Goal: Information Seeking & Learning: Learn about a topic

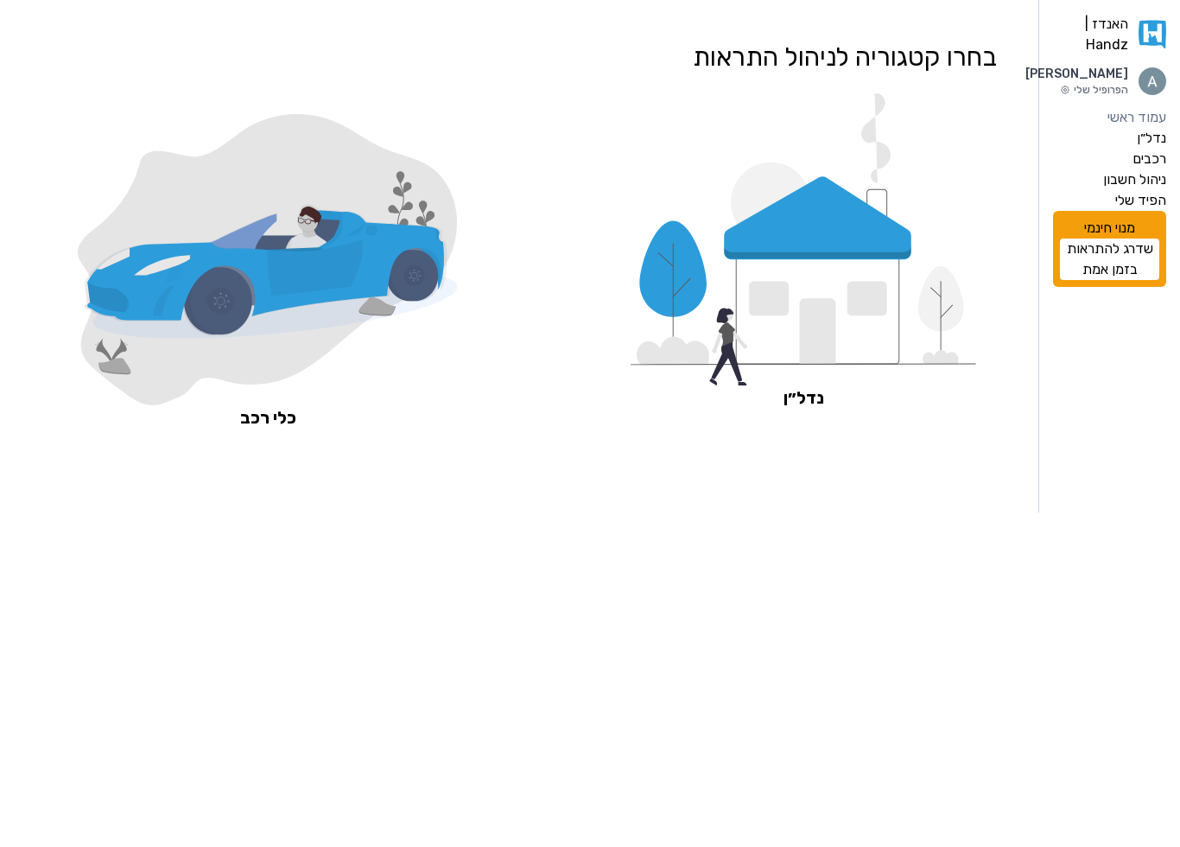
click at [781, 289] on icon at bounding box center [769, 299] width 40 height 35
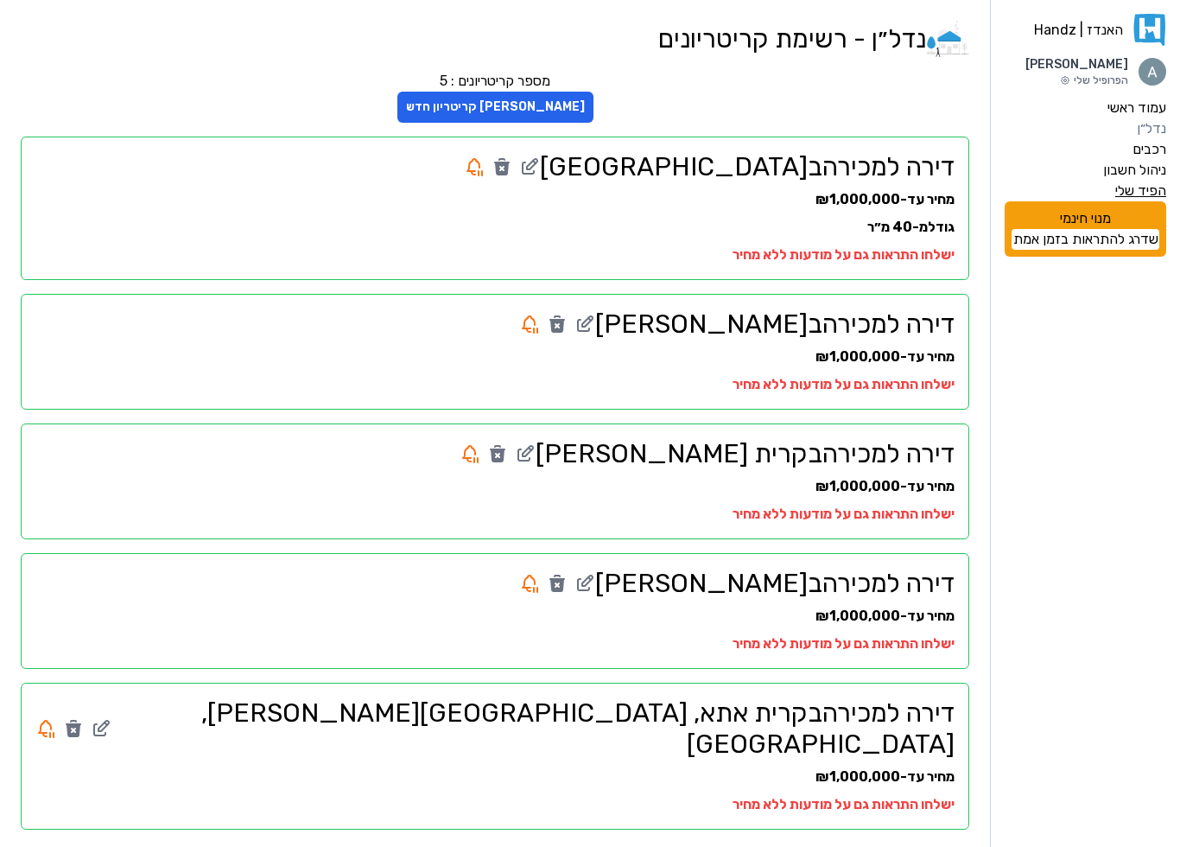
click at [1140, 191] on label "הפיד שלי" at bounding box center [1140, 191] width 51 height 21
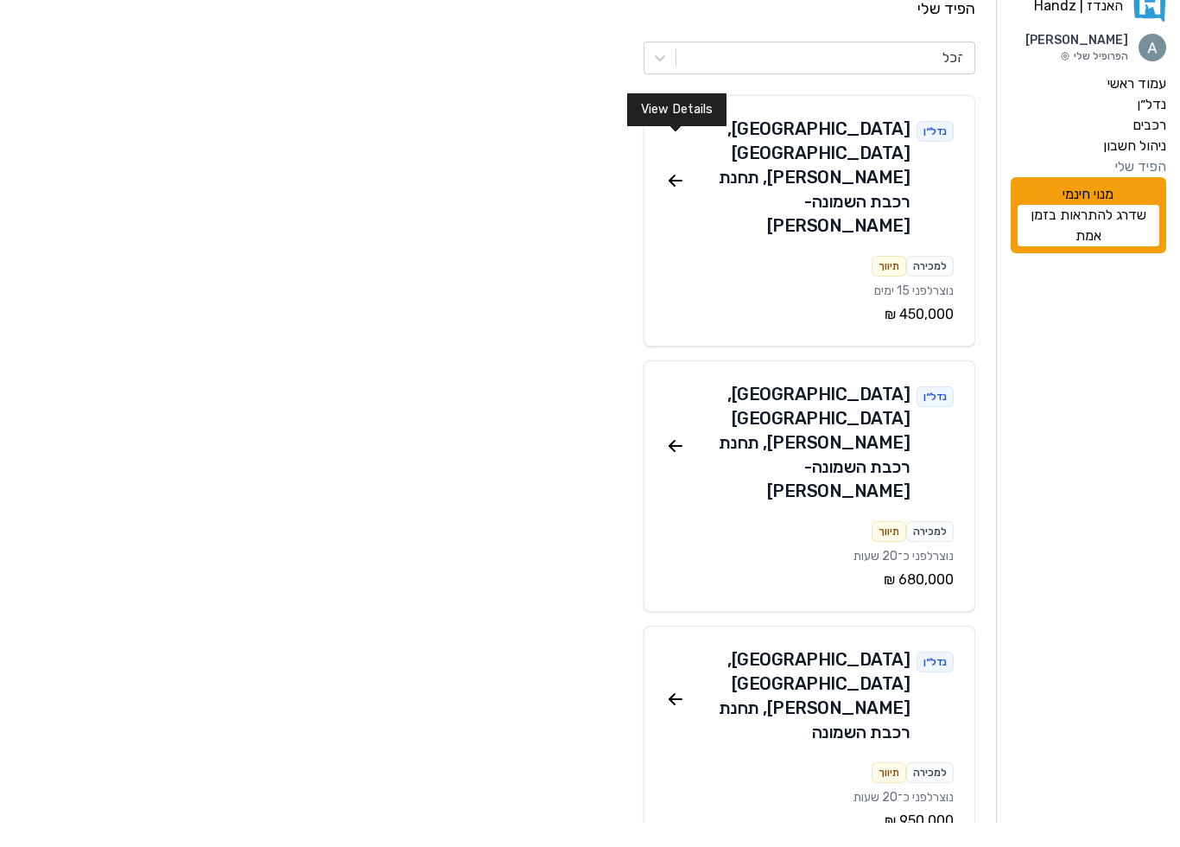
click at [672, 200] on icon at bounding box center [671, 202] width 5 height 5
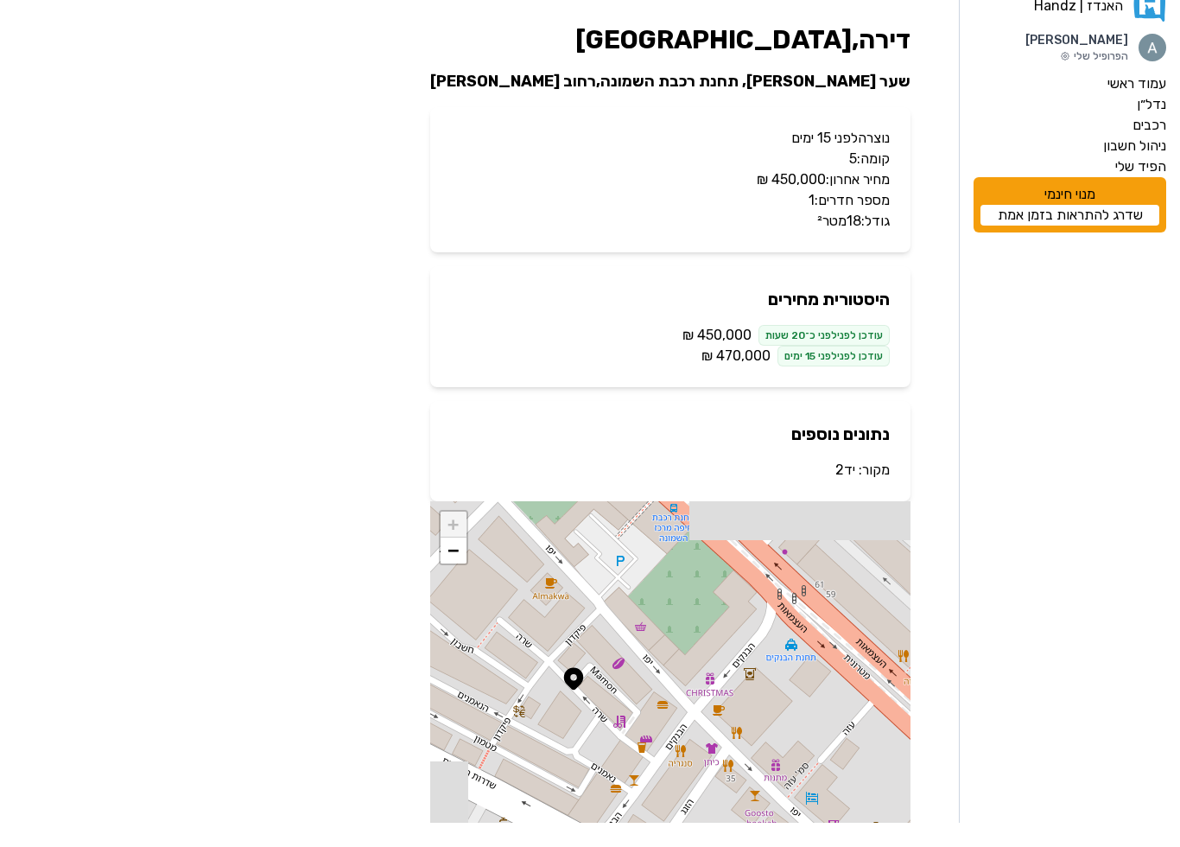
click at [675, 173] on p "קומה: 5" at bounding box center [670, 183] width 439 height 21
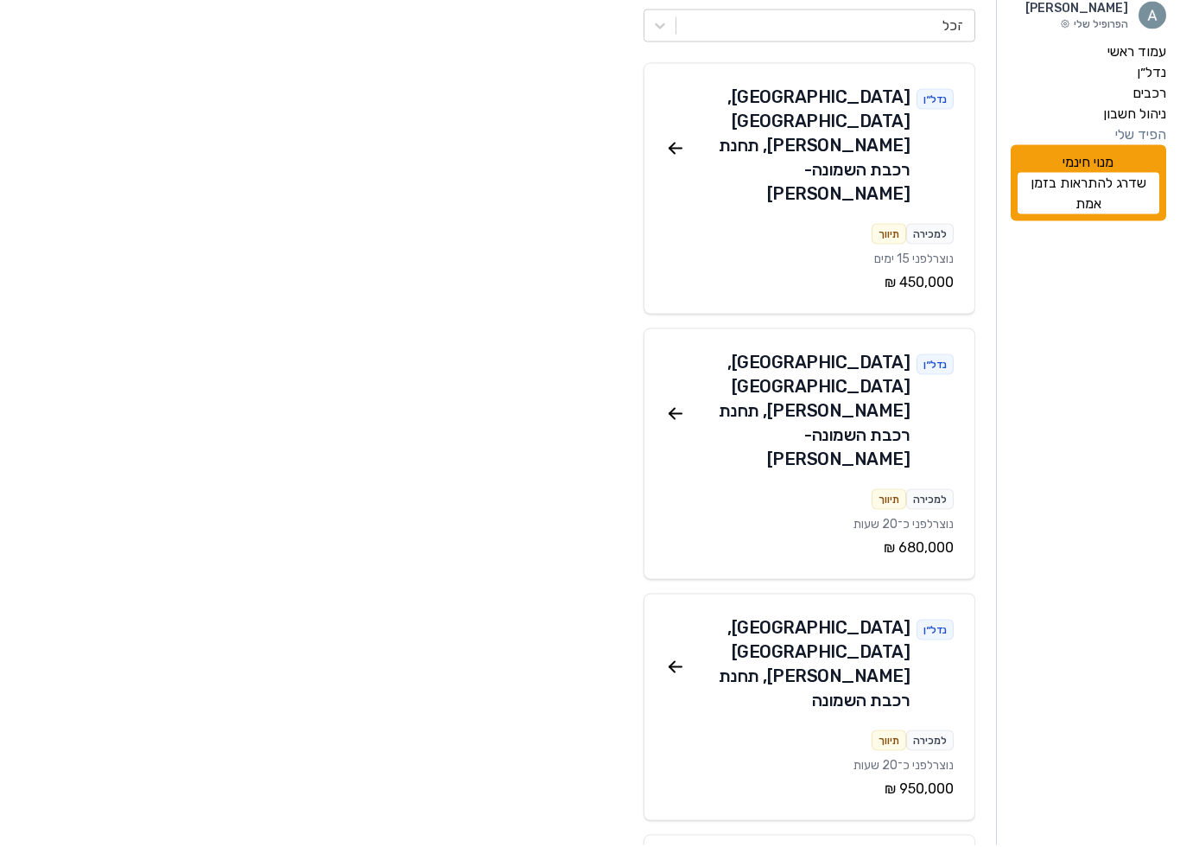
scroll to position [55, 0]
click at [680, 404] on icon at bounding box center [675, 414] width 21 height 21
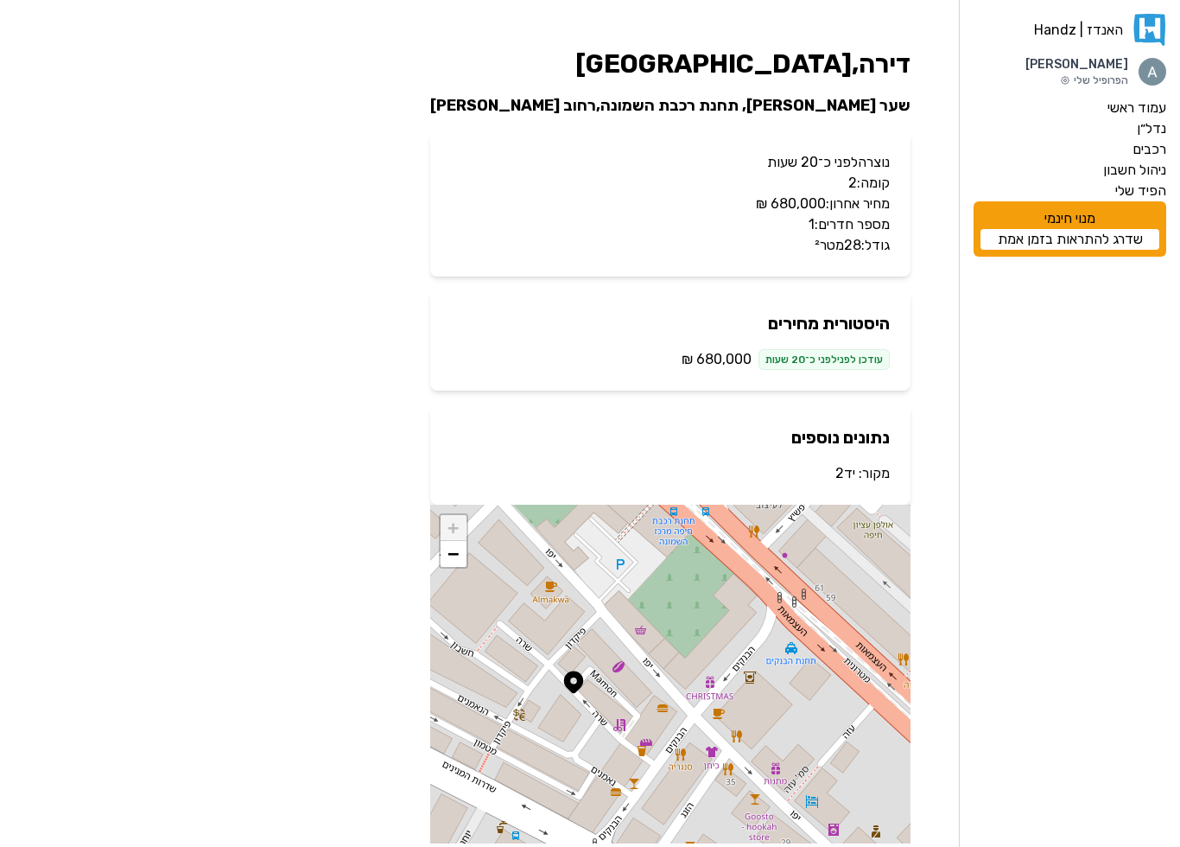
click at [694, 228] on p "מספר חדרים: 1" at bounding box center [670, 224] width 439 height 21
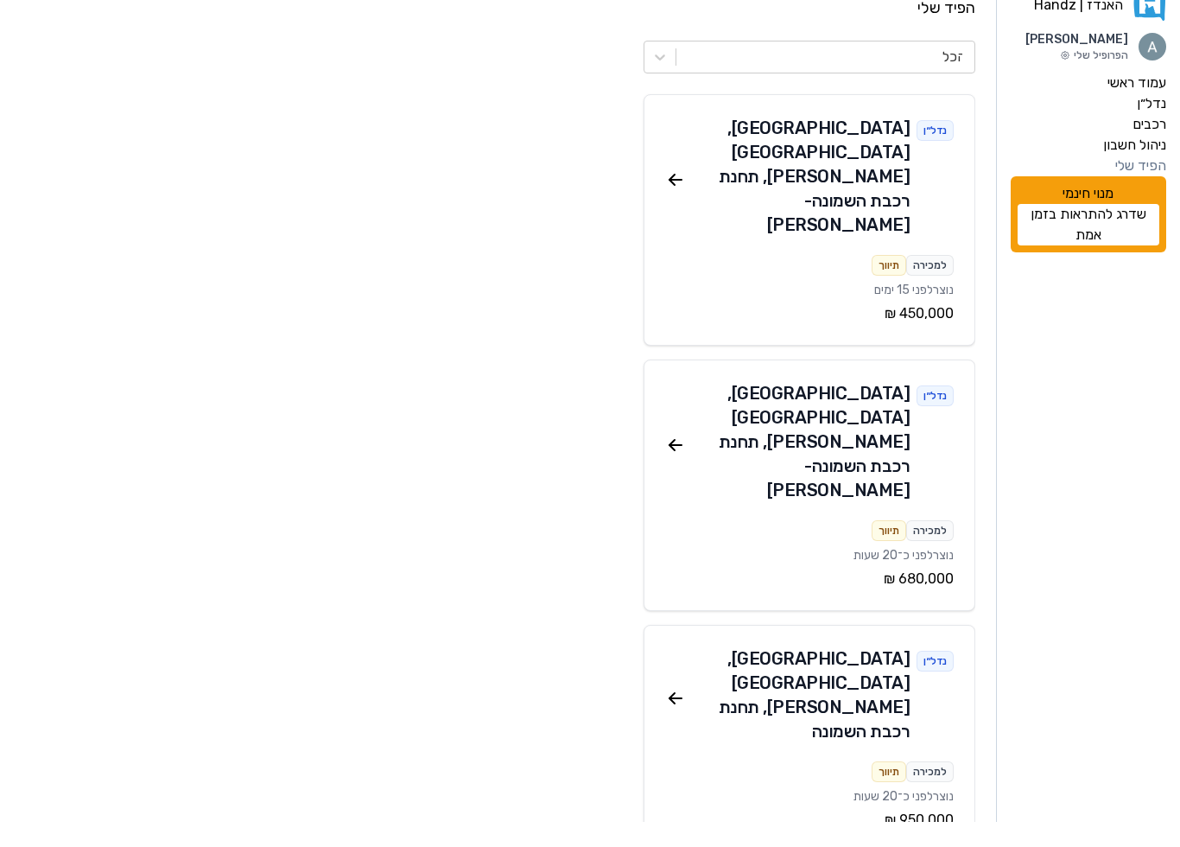
scroll to position [55, 0]
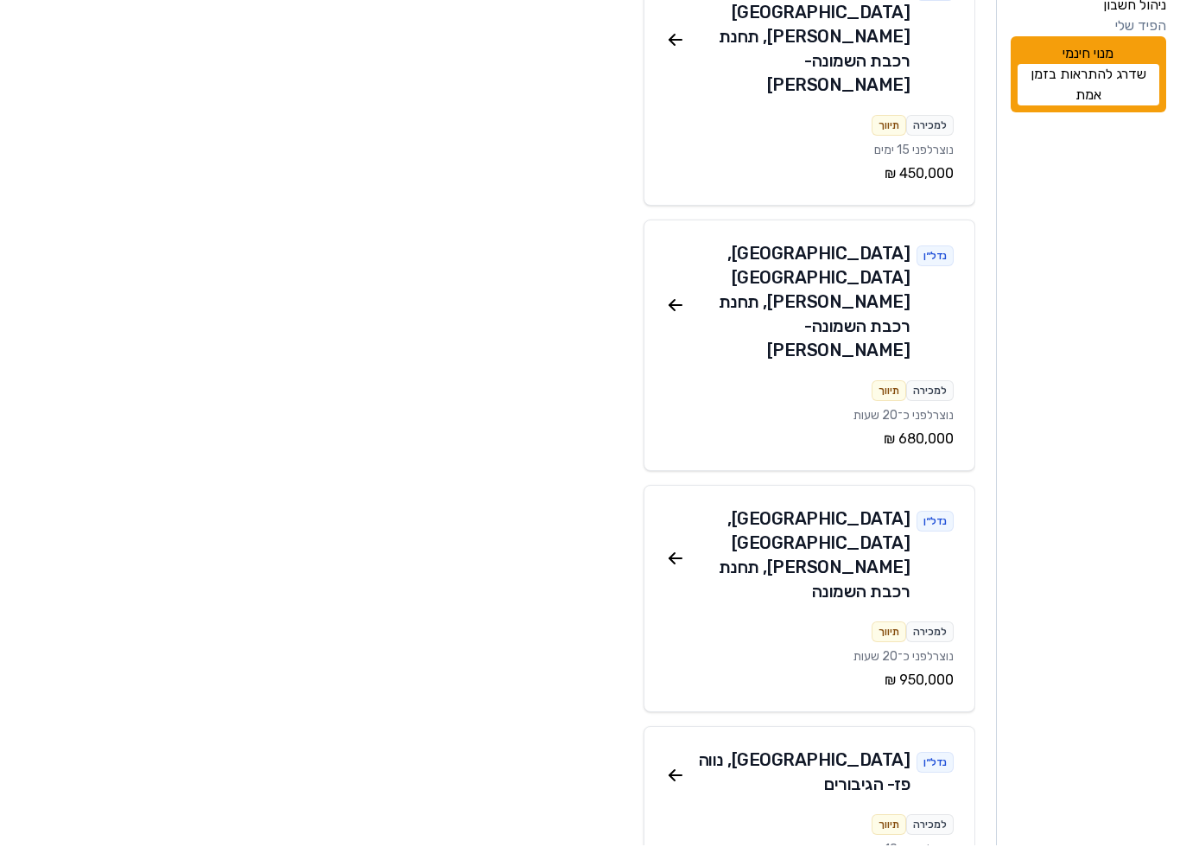
scroll to position [164, 0]
click at [875, 670] on div "‏950,000 ‏₪" at bounding box center [809, 680] width 289 height 21
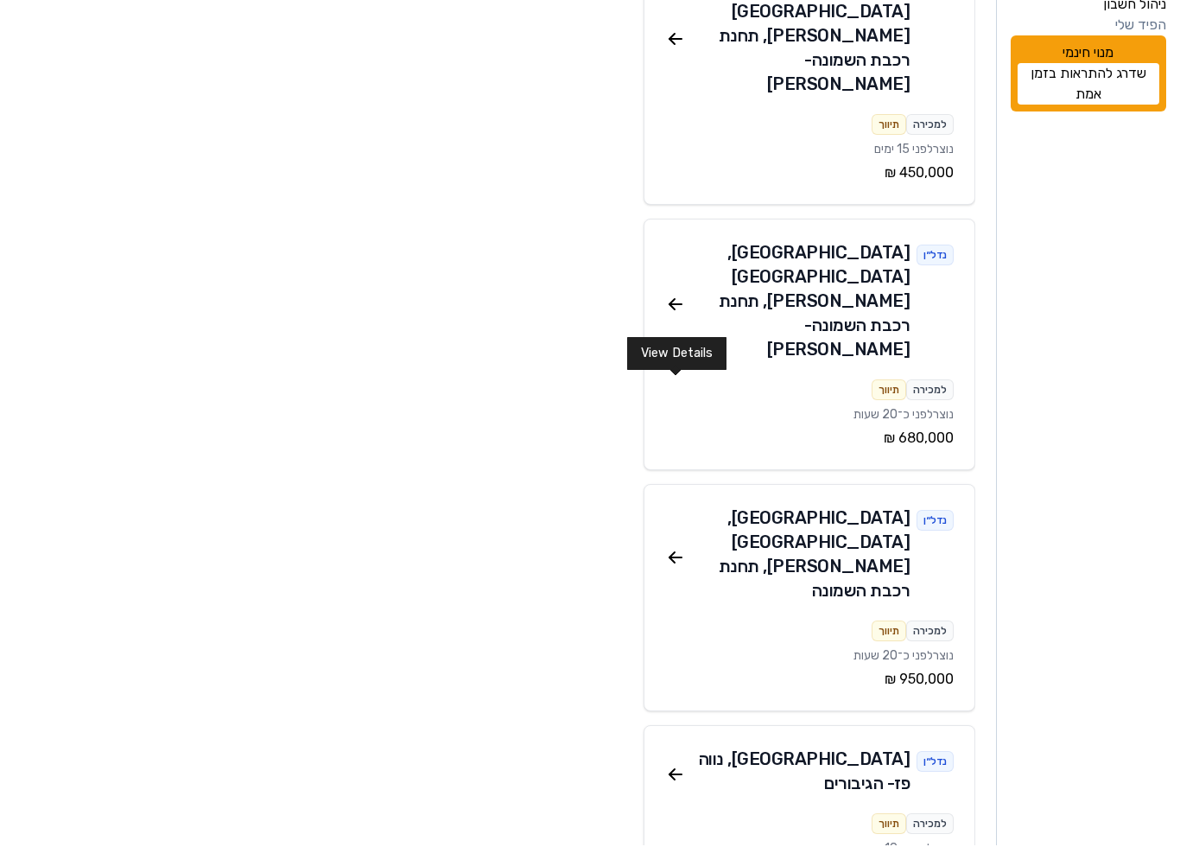
click at [681, 549] on icon at bounding box center [675, 559] width 21 height 21
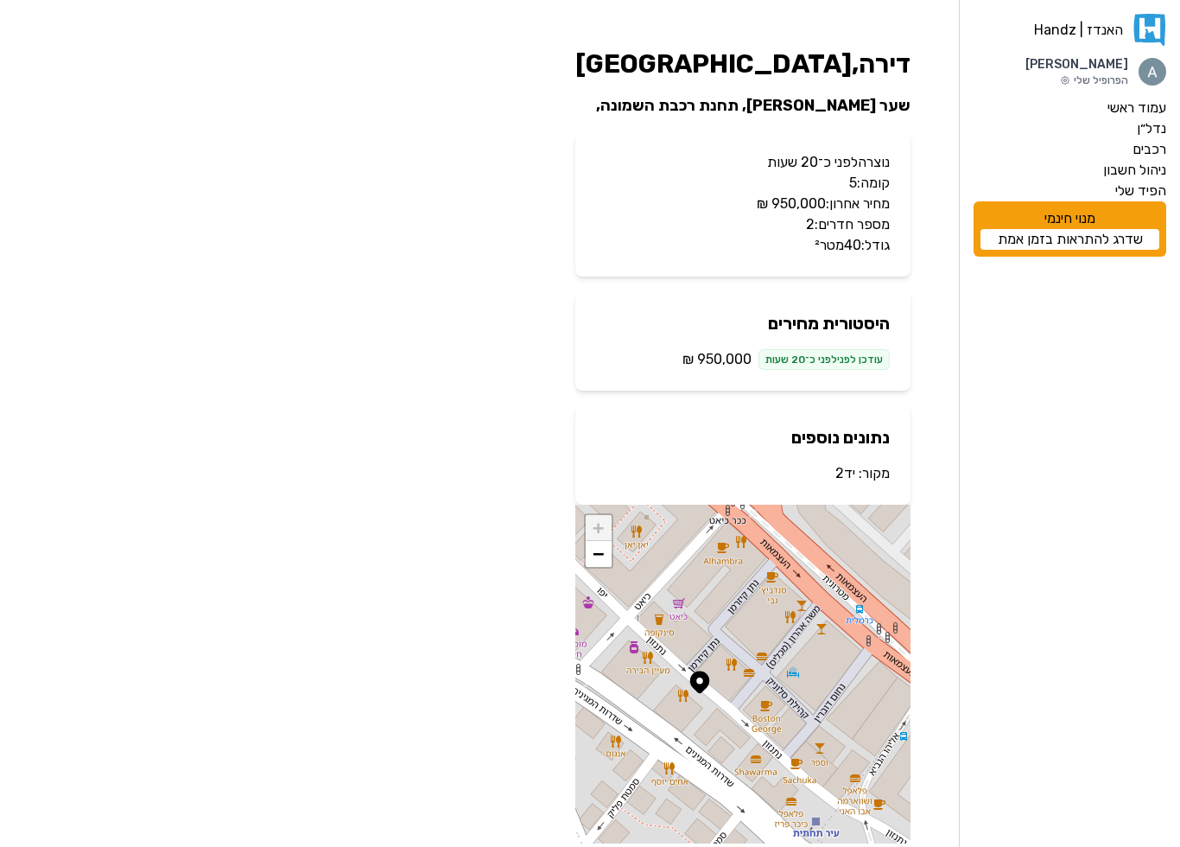
click at [853, 172] on p "נוצרה לפני כ־20 שעות" at bounding box center [743, 162] width 294 height 21
click at [857, 162] on p "נוצרה לפני כ־20 שעות" at bounding box center [743, 162] width 294 height 21
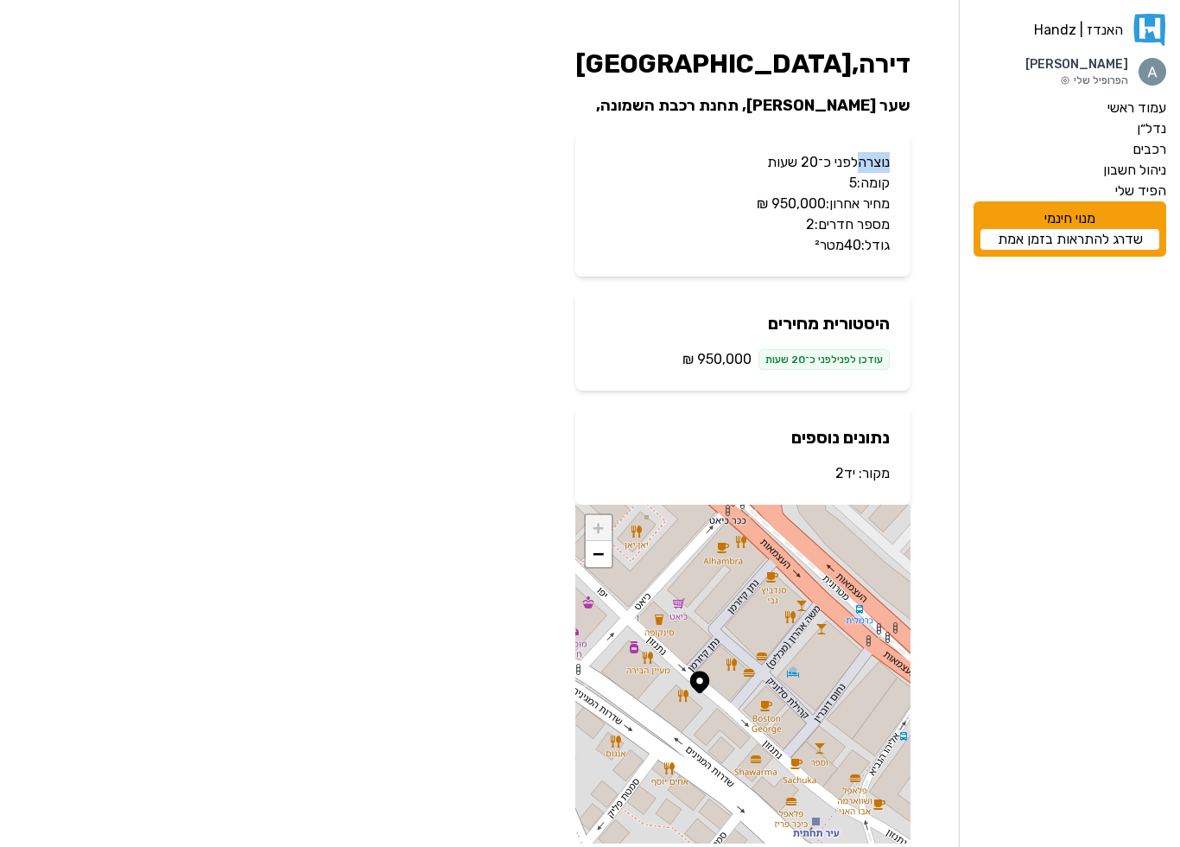
click at [857, 162] on p "נוצרה לפני כ־20 שעות" at bounding box center [743, 162] width 294 height 21
click at [833, 203] on p "מחיר אחרון: ‏950,000 ‏₪" at bounding box center [743, 203] width 294 height 21
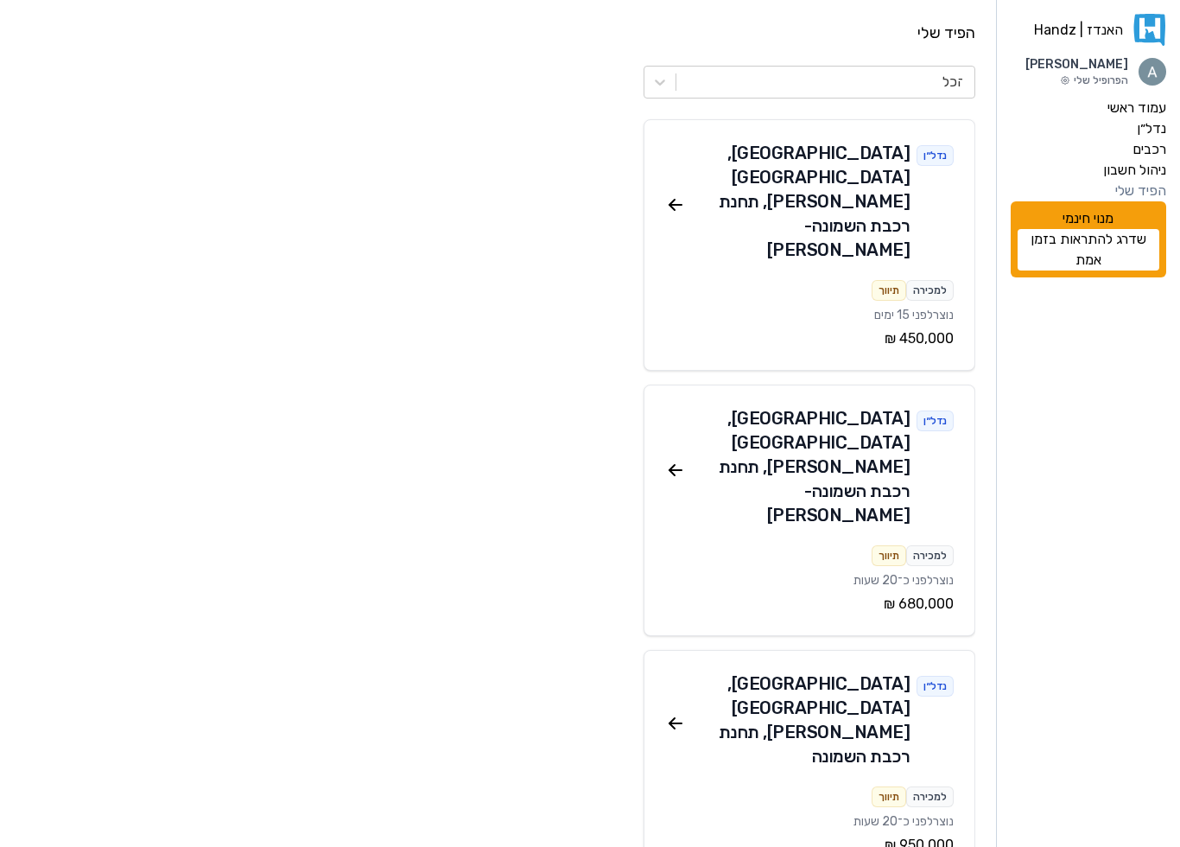
scroll to position [164, 0]
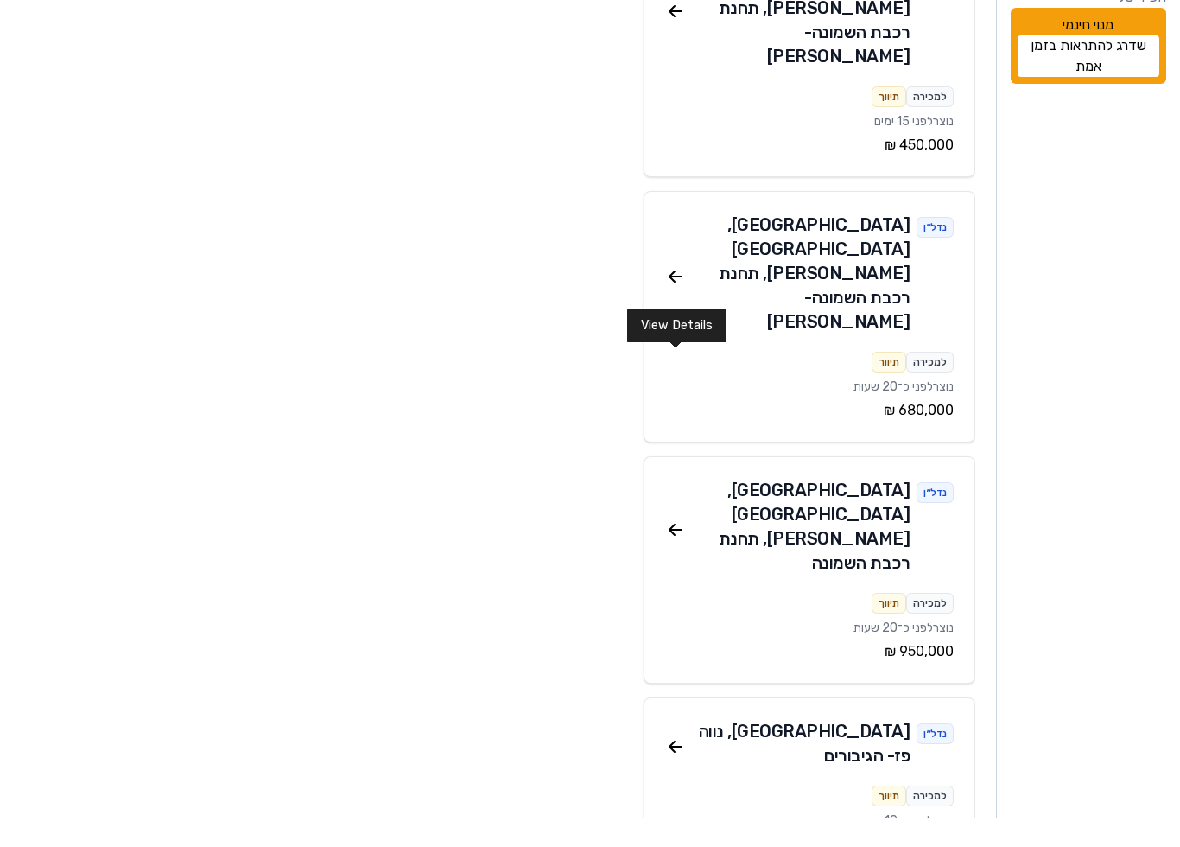
click at [675, 549] on icon at bounding box center [675, 559] width 21 height 21
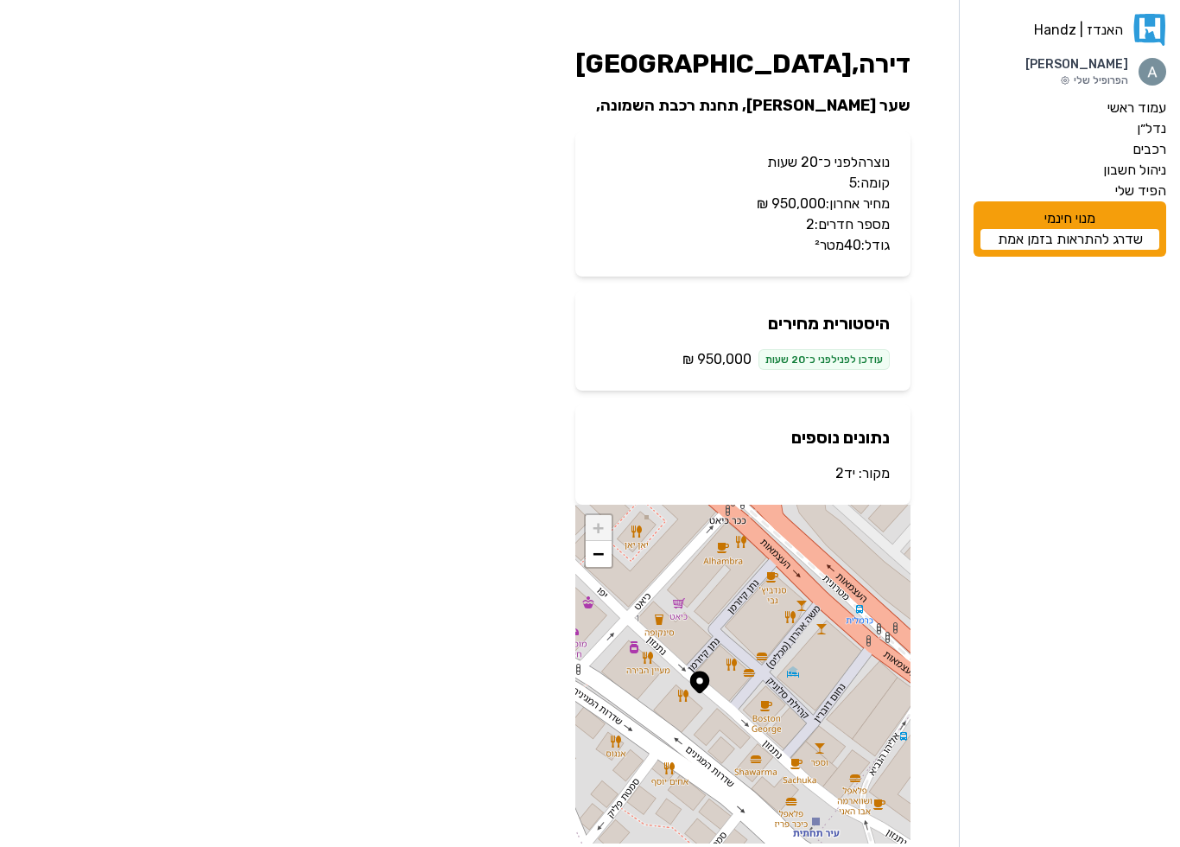
click at [719, 358] on span "‏950,000 ‏₪" at bounding box center [716, 359] width 69 height 21
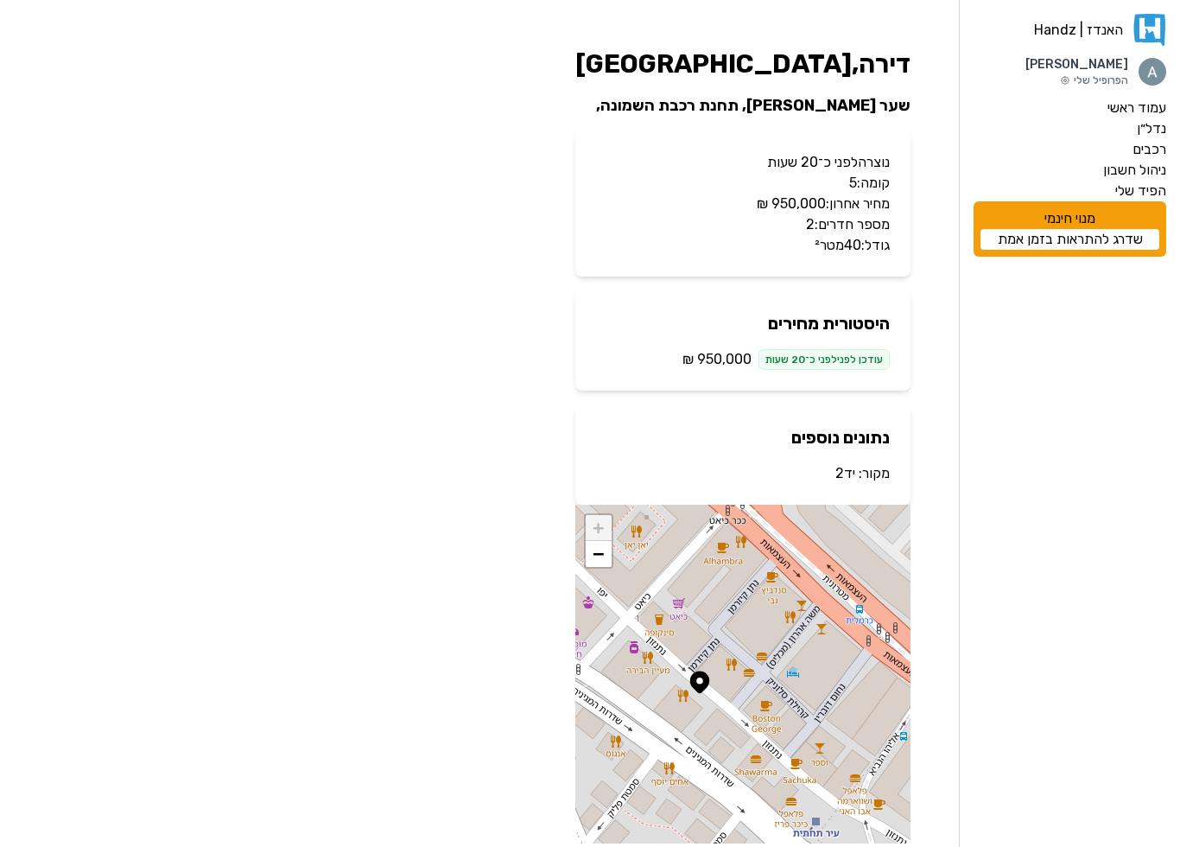
click at [719, 358] on span "‏950,000 ‏₪" at bounding box center [716, 359] width 69 height 21
click at [668, 361] on div "היסטורית מחירים עודכן לפני לפני כ־20 שעות ‏950,000 ‏₪" at bounding box center [742, 340] width 335 height 100
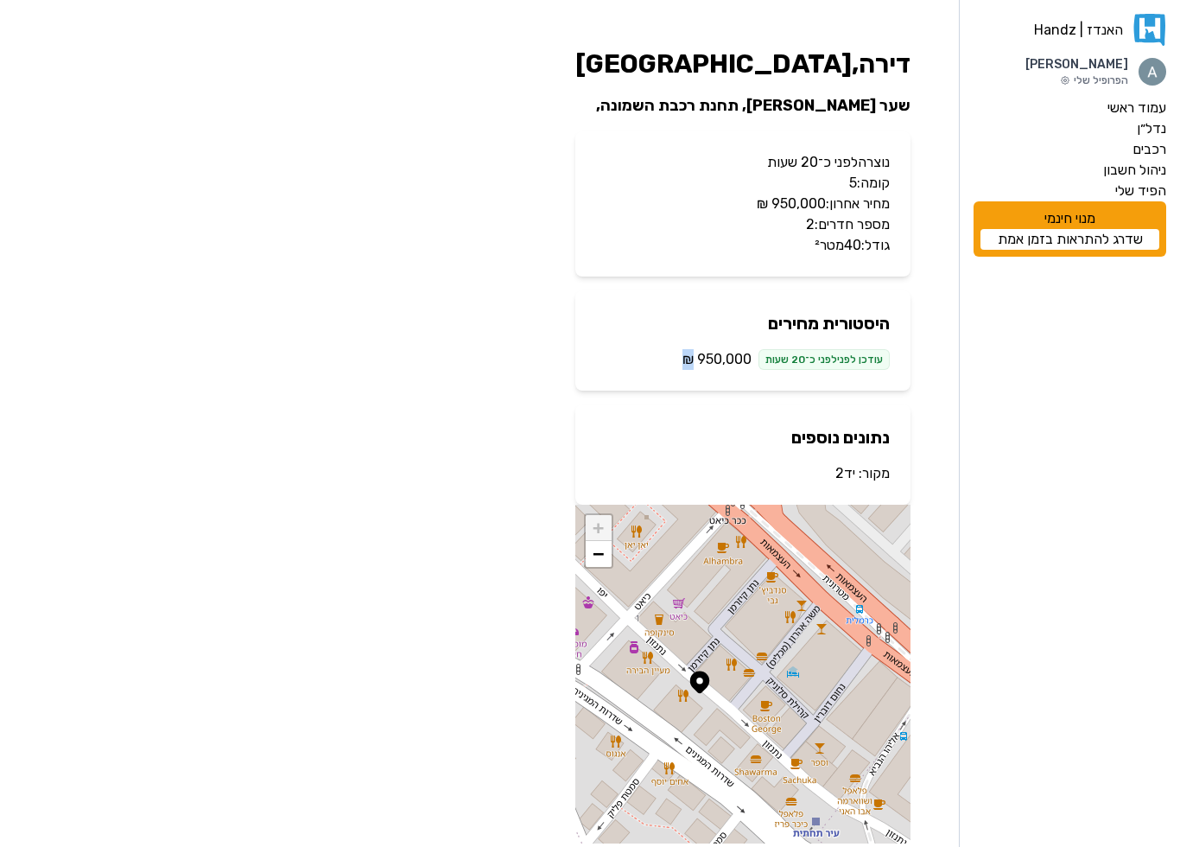
click at [668, 361] on div "היסטורית מחירים עודכן לפני לפני כ־20 שעות ‏950,000 ‏₪" at bounding box center [742, 340] width 335 height 100
click at [719, 358] on span "‏950,000 ‏₪" at bounding box center [716, 359] width 69 height 21
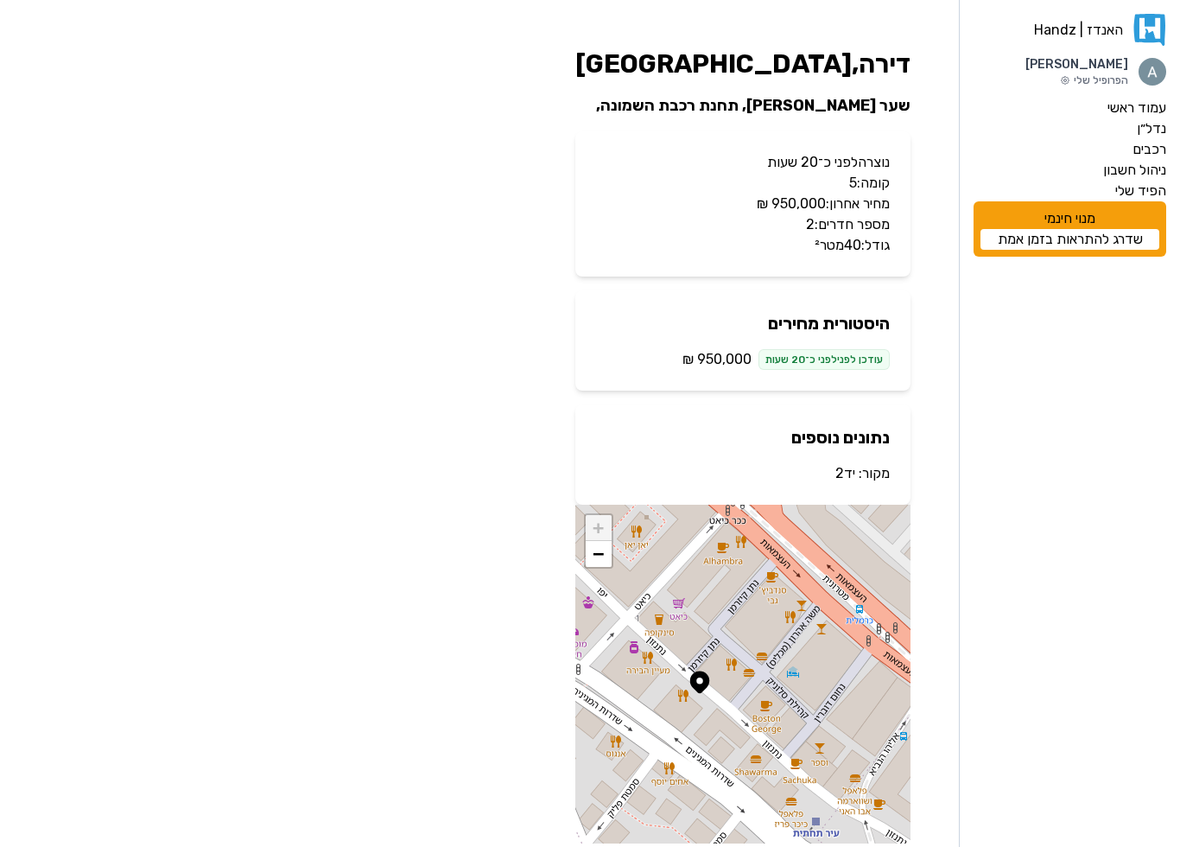
click at [719, 358] on span "‏950,000 ‏₪" at bounding box center [716, 359] width 69 height 21
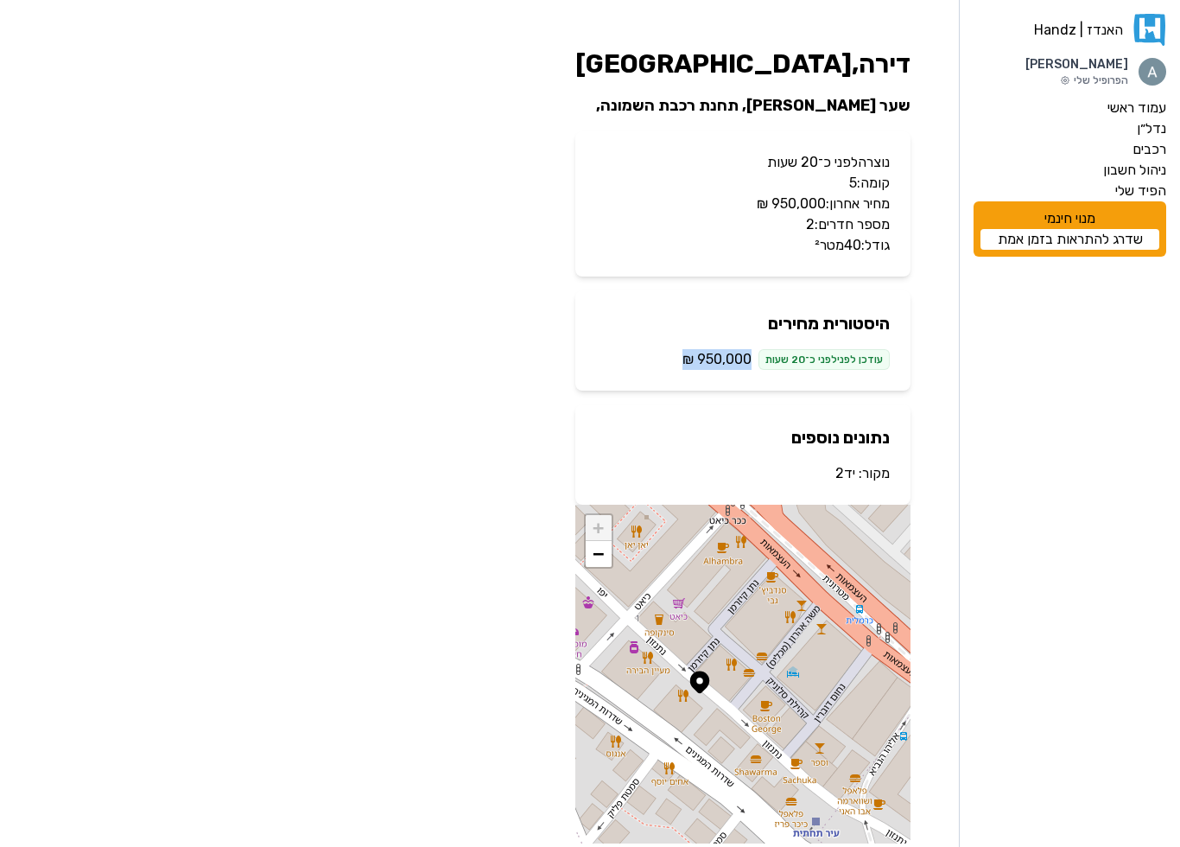
click at [719, 358] on span "‏950,000 ‏₪" at bounding box center [716, 359] width 69 height 21
click at [941, 365] on div "[PERSON_NAME] | Handz [PERSON_NAME] הפרופיל שלי עמוד ראשי נדל״ן רכבים ניהול חשב…" at bounding box center [590, 445] width 1180 height 891
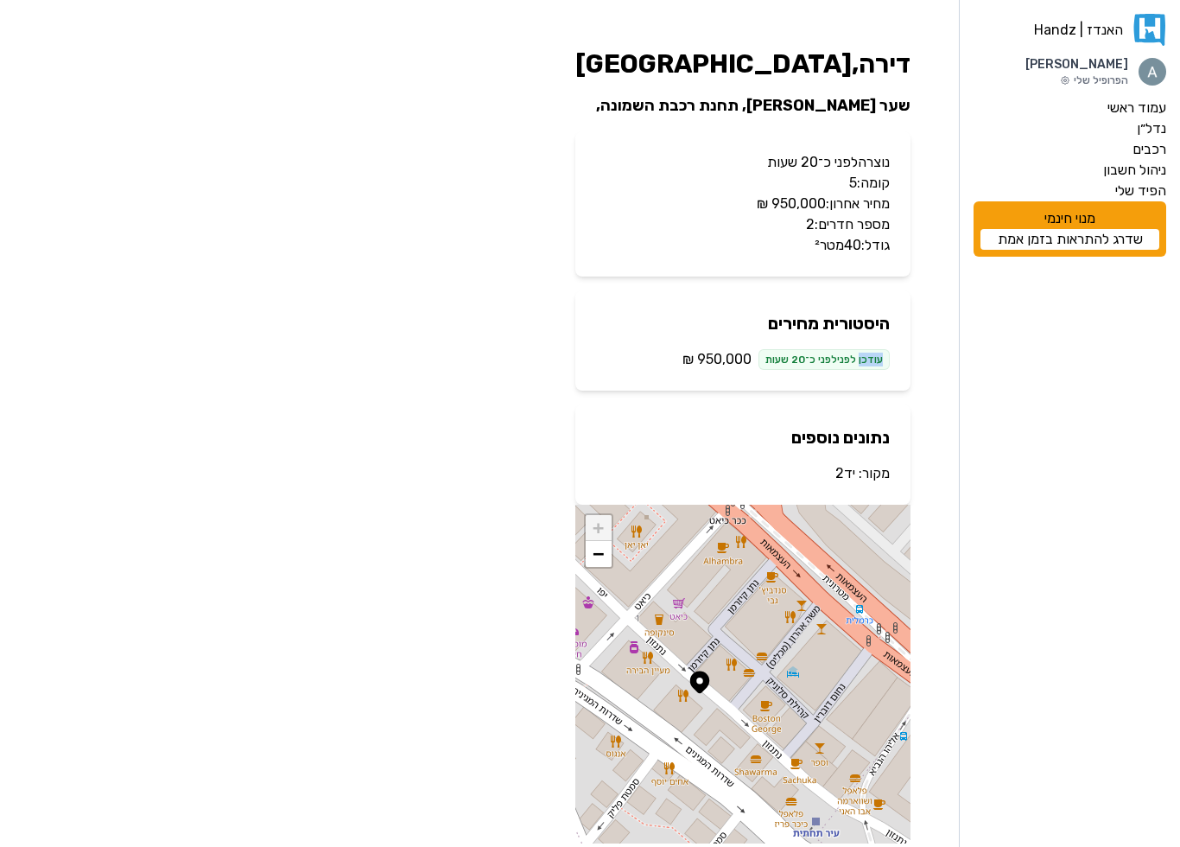
click at [941, 365] on div "[PERSON_NAME] | Handz [PERSON_NAME] הפרופיל שלי עמוד ראשי נדל״ן רכבים ניהול חשב…" at bounding box center [590, 445] width 1180 height 891
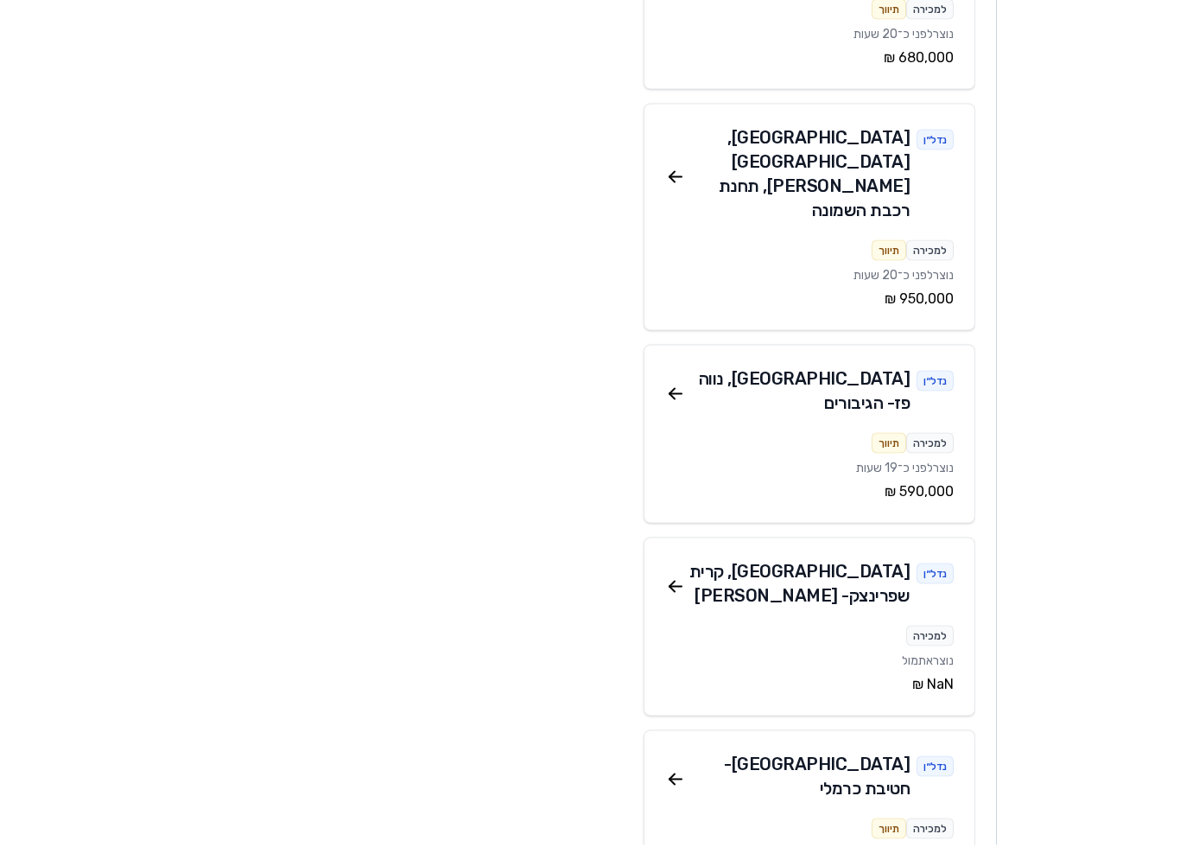
scroll to position [545, 0]
click at [669, 577] on icon at bounding box center [675, 587] width 21 height 21
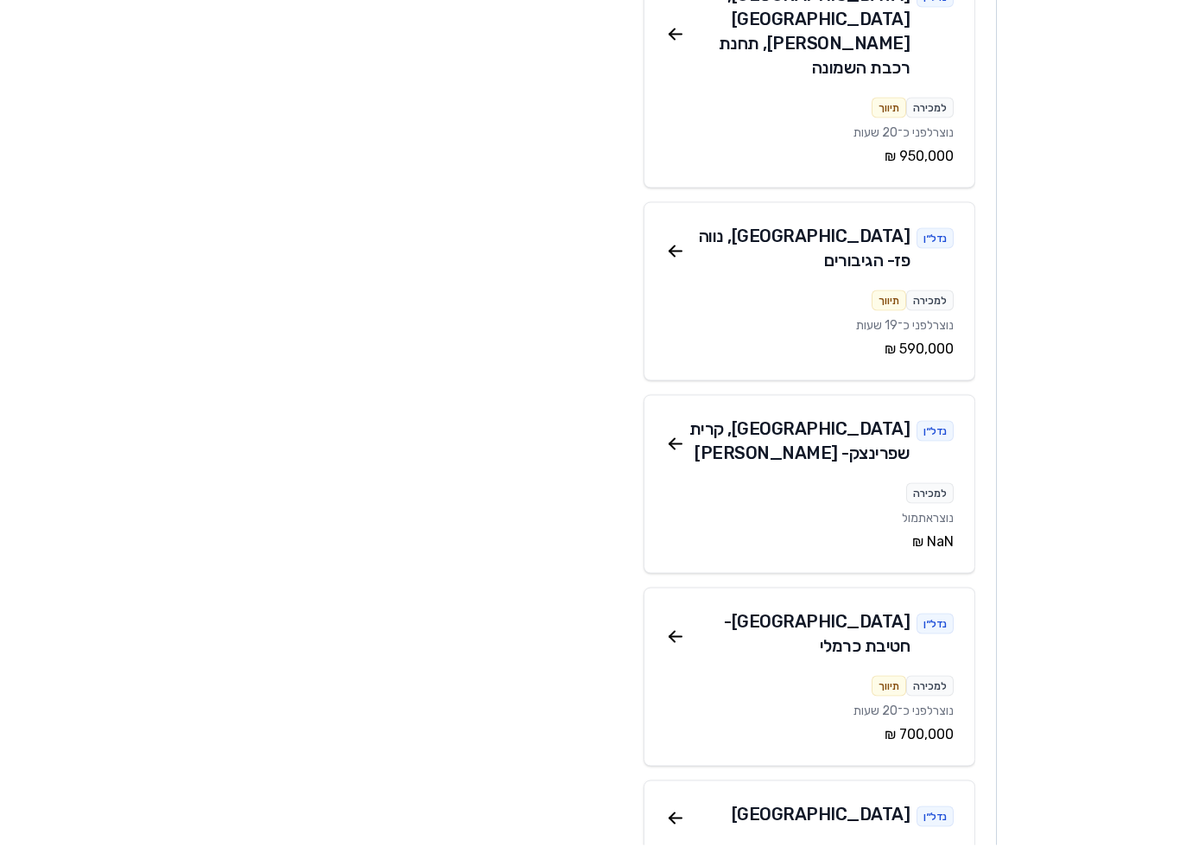
scroll to position [688, 0]
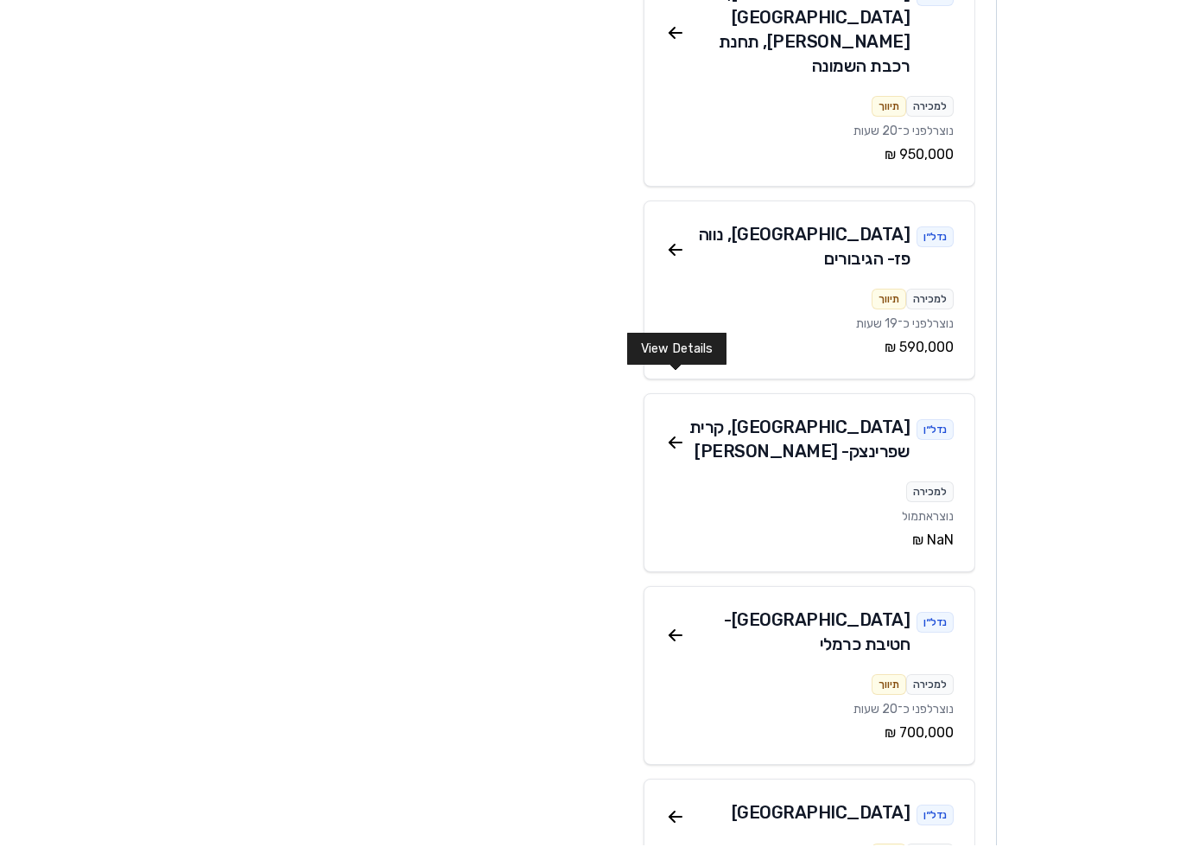
click at [673, 631] on icon at bounding box center [671, 633] width 5 height 5
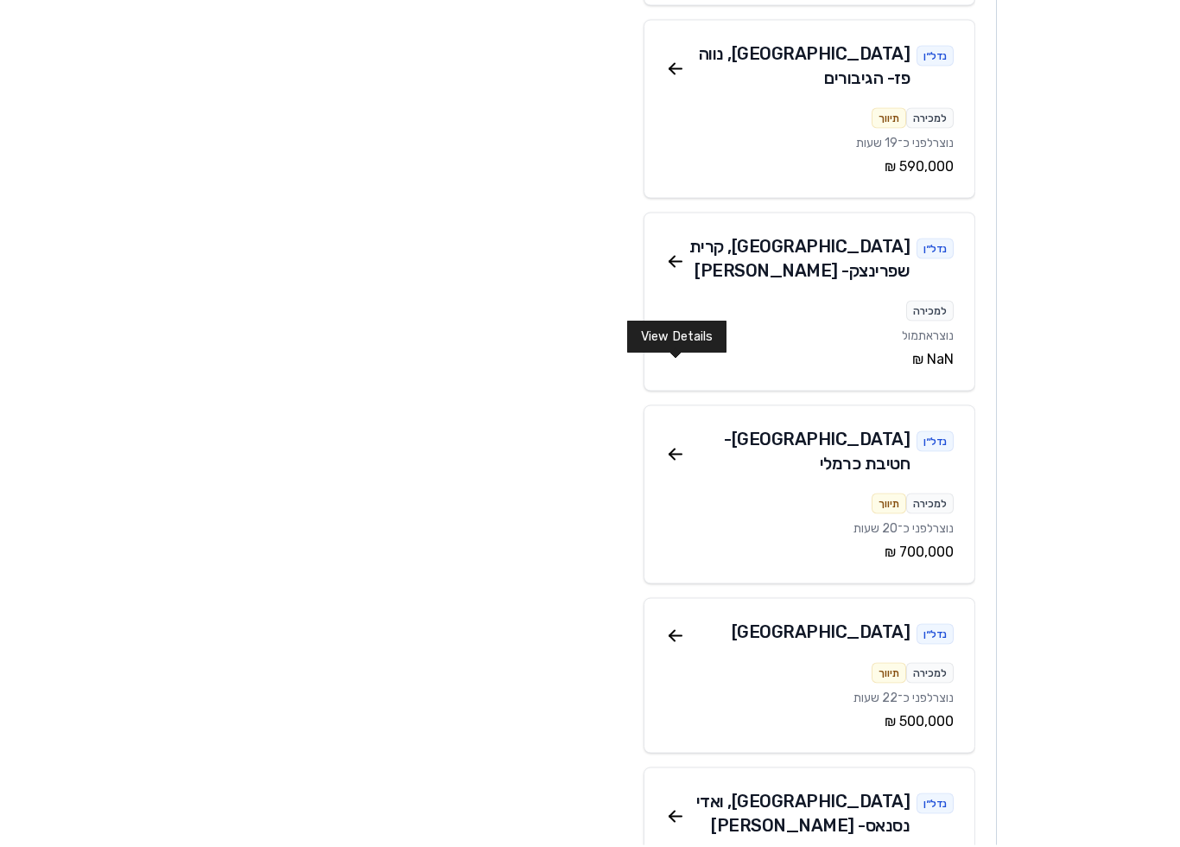
scroll to position [870, 0]
click at [680, 637] on icon at bounding box center [675, 637] width 12 height 0
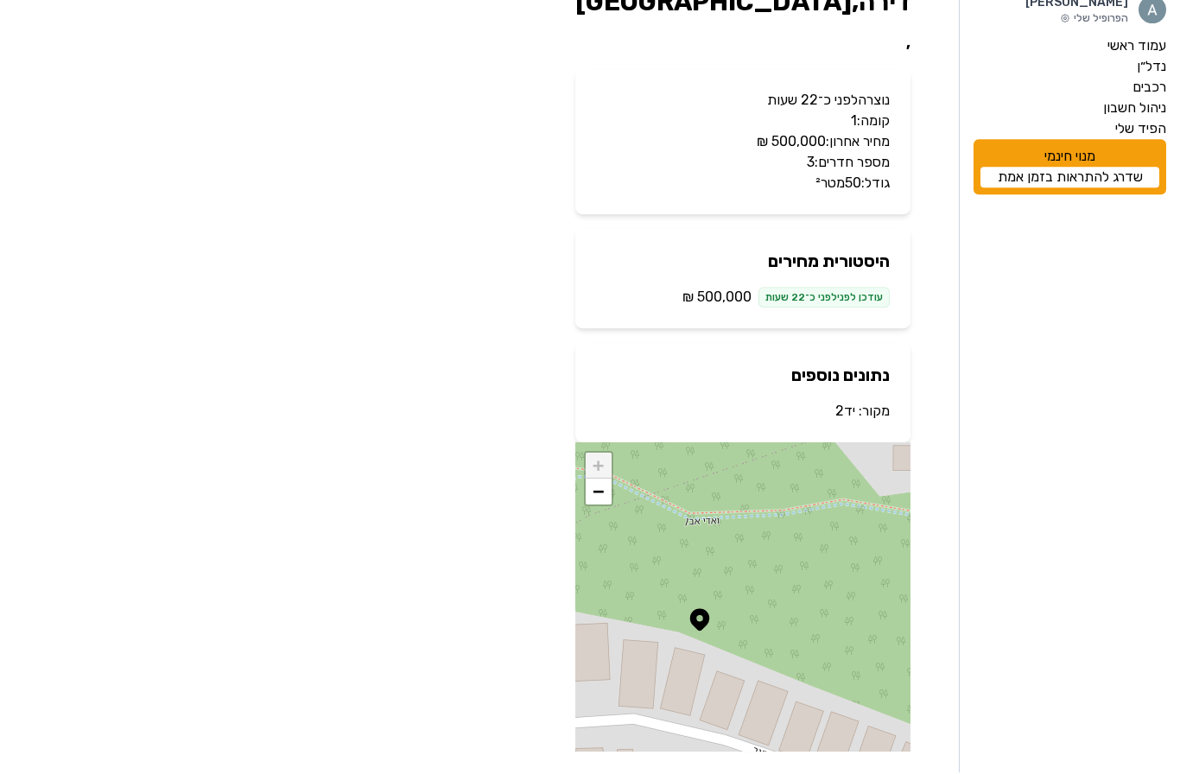
scroll to position [117, 0]
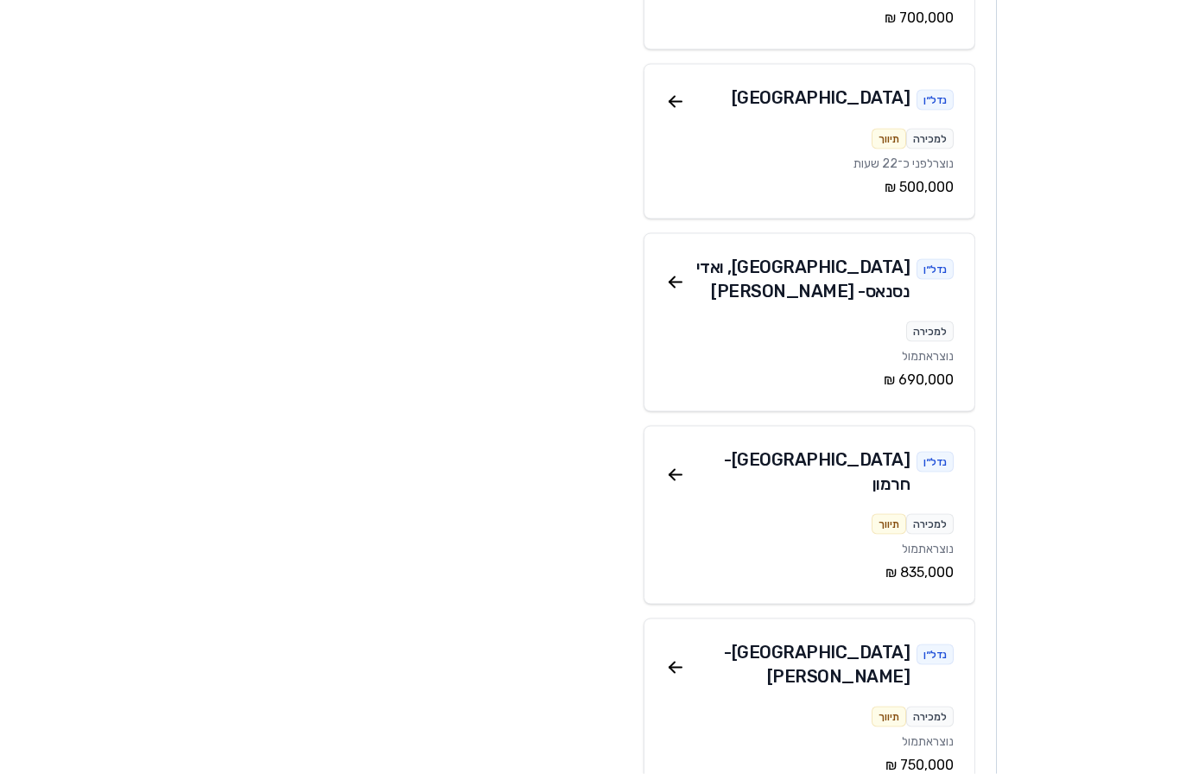
scroll to position [1405, 0]
click at [675, 464] on icon at bounding box center [675, 474] width 21 height 21
